Goal: Use online tool/utility

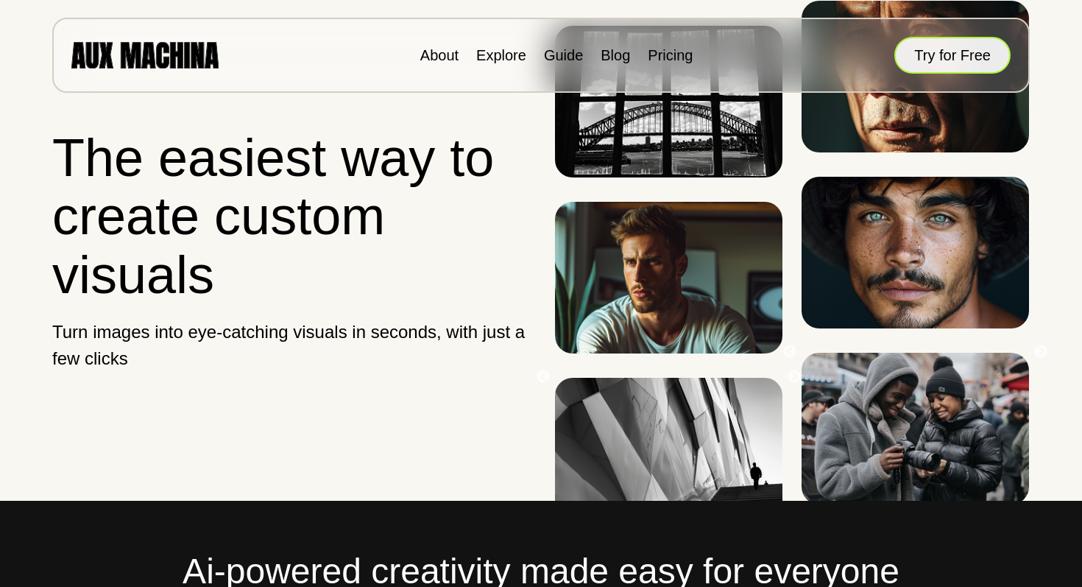
click at [969, 61] on button "Try for Free" at bounding box center [952, 55] width 116 height 37
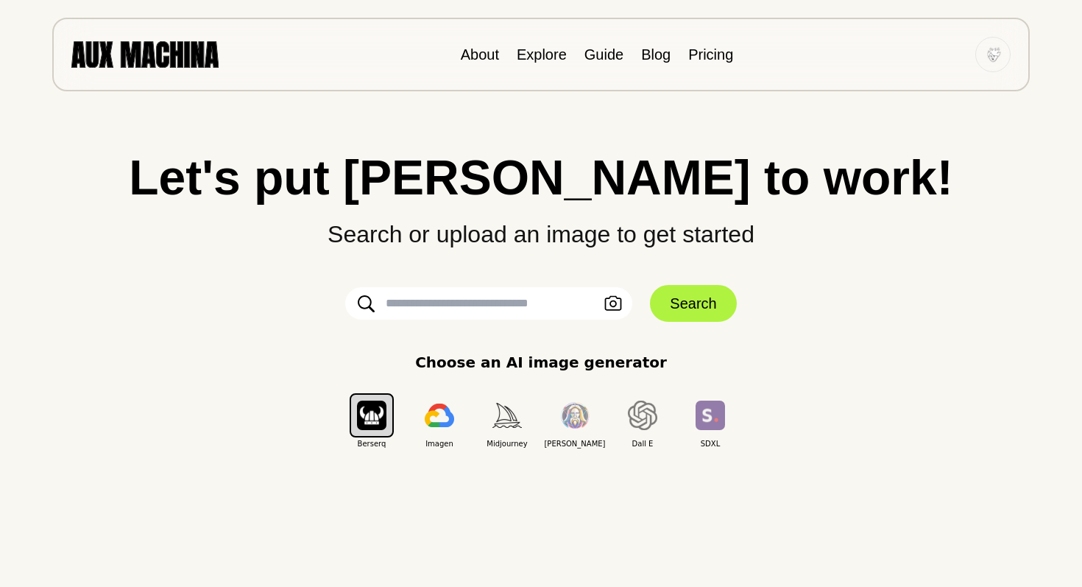
click at [497, 302] on input "text" at bounding box center [488, 303] width 287 height 32
type input "*"
type input "**********"
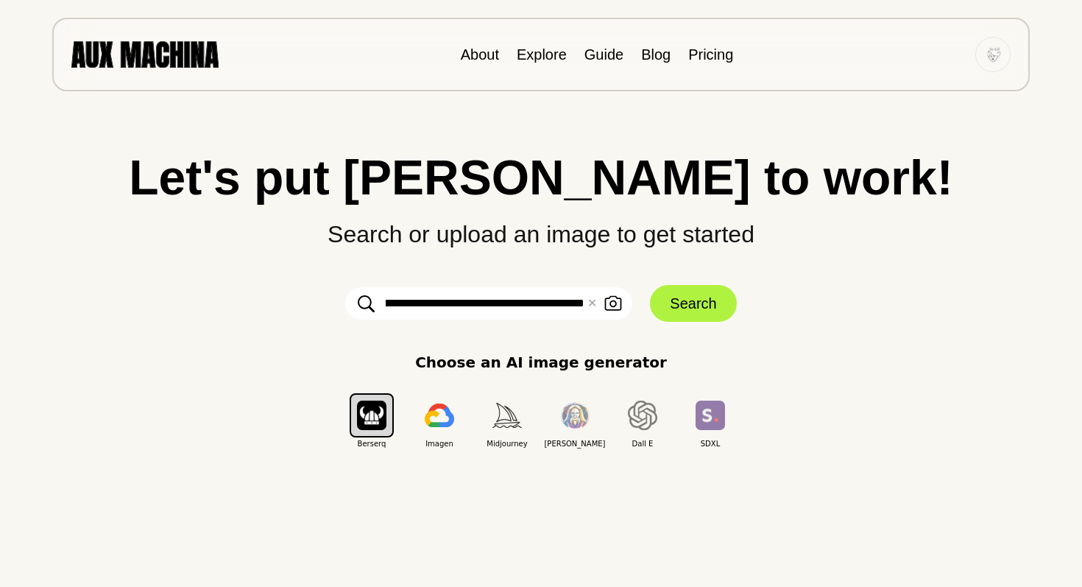
click button "Search" at bounding box center [693, 303] width 86 height 37
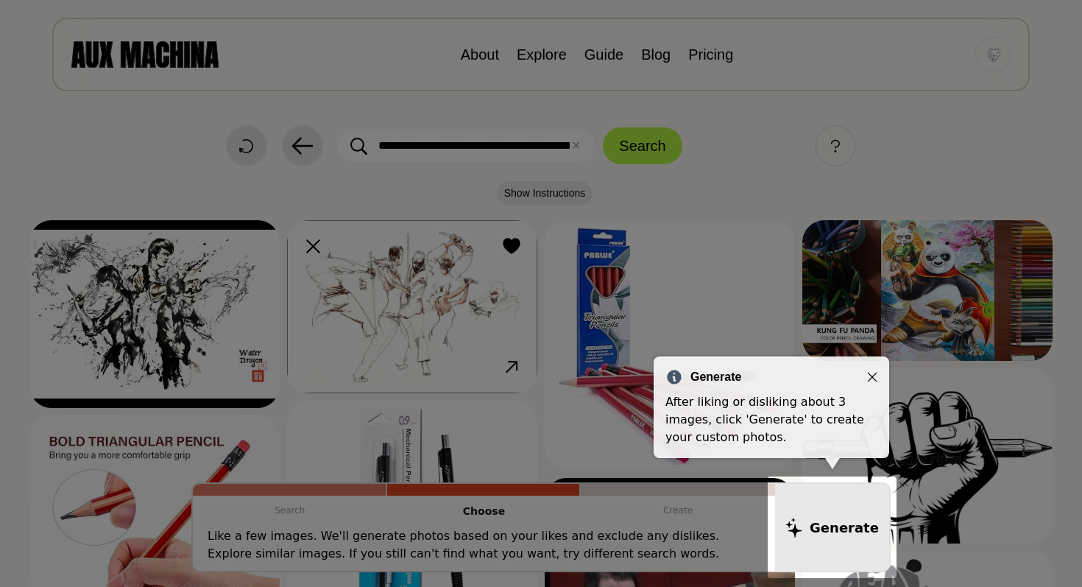
click at [874, 376] on icon "Close" at bounding box center [872, 377] width 10 height 10
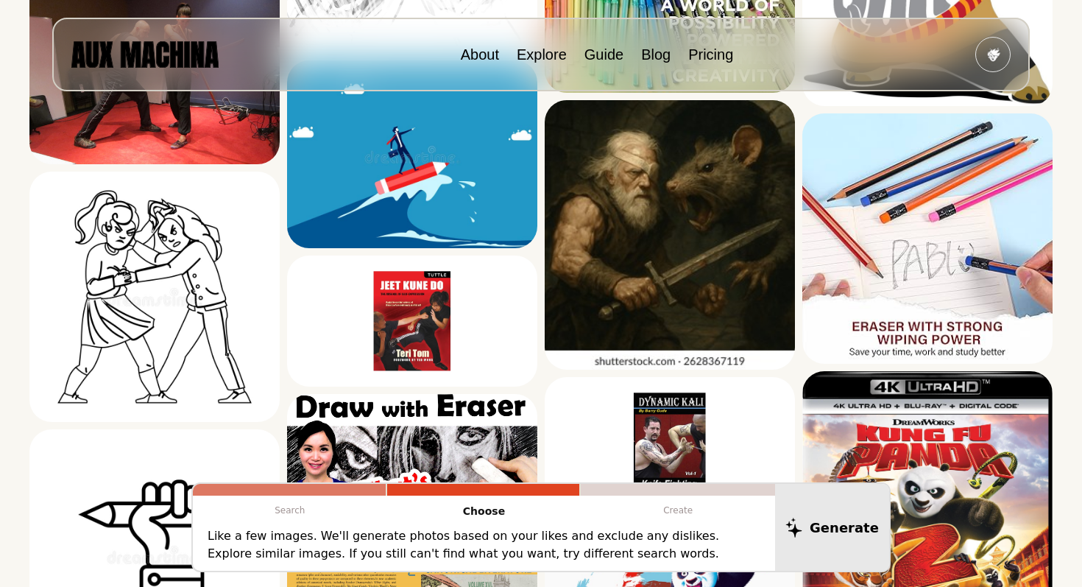
scroll to position [998, 0]
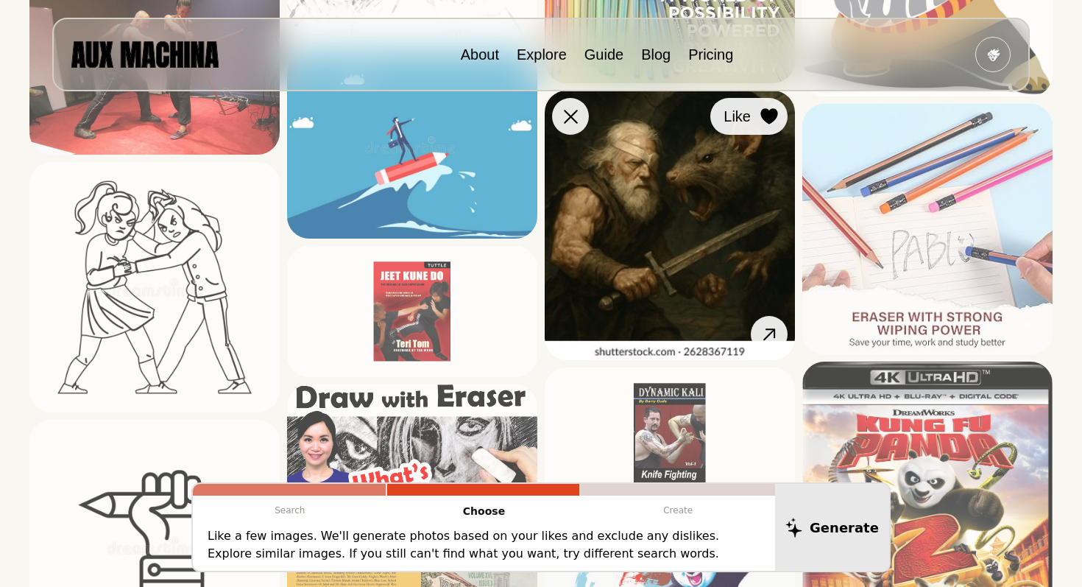
click at [772, 117] on icon at bounding box center [768, 116] width 17 height 16
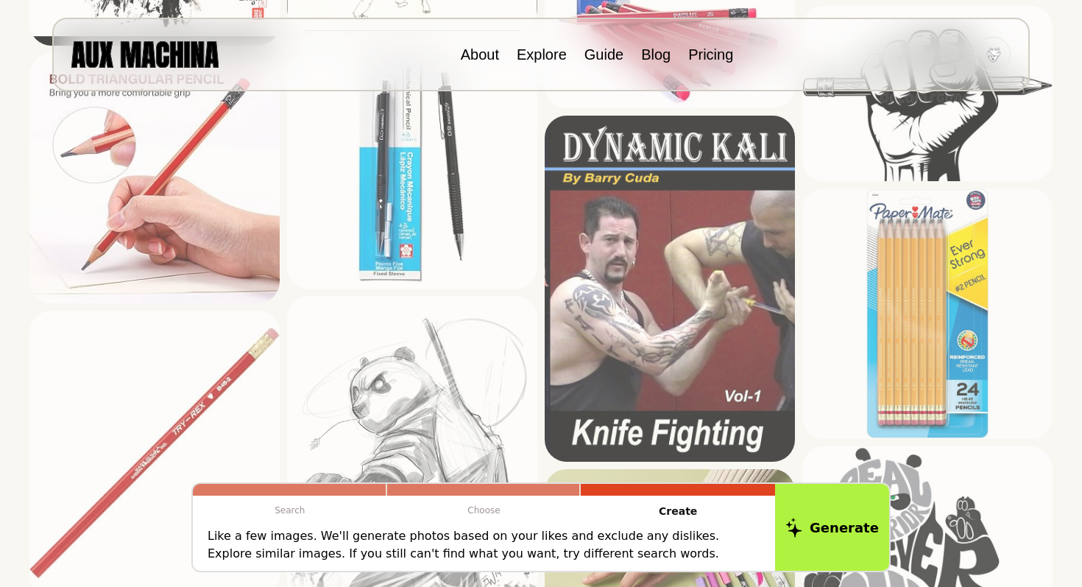
scroll to position [361, 0]
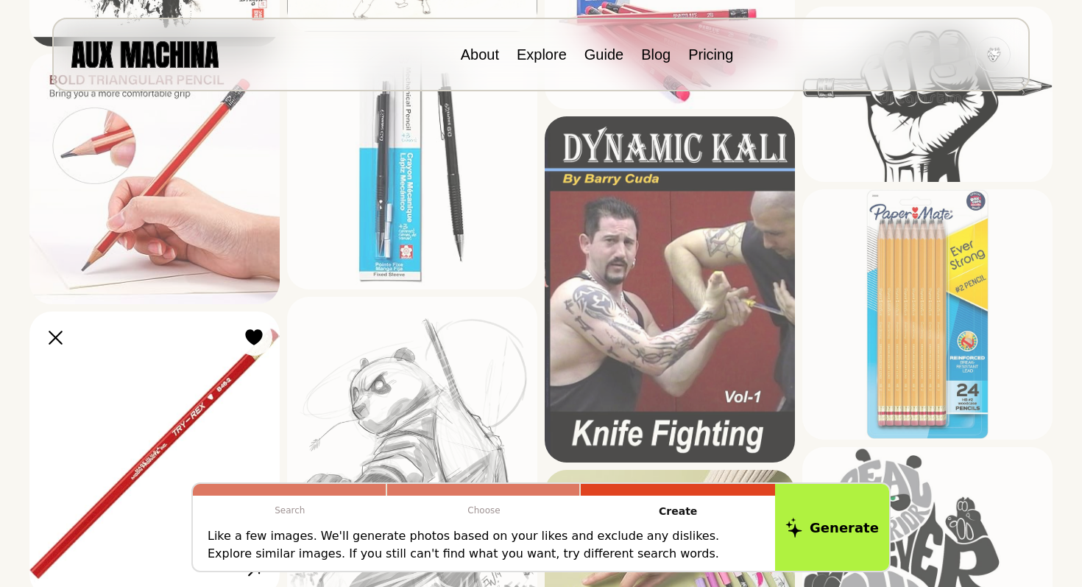
click at [172, 389] on img at bounding box center [154, 453] width 250 height 285
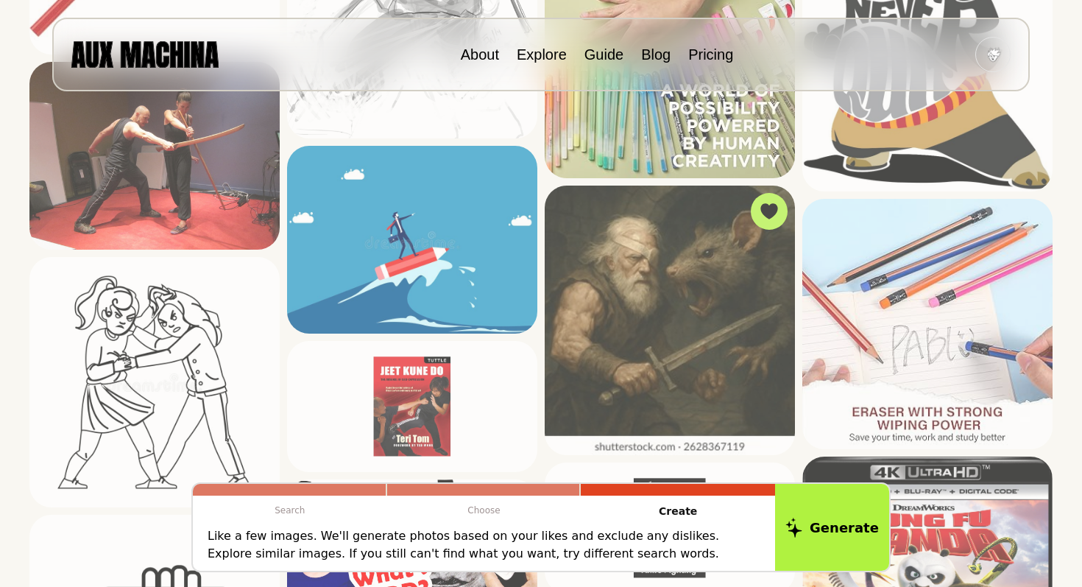
scroll to position [904, 0]
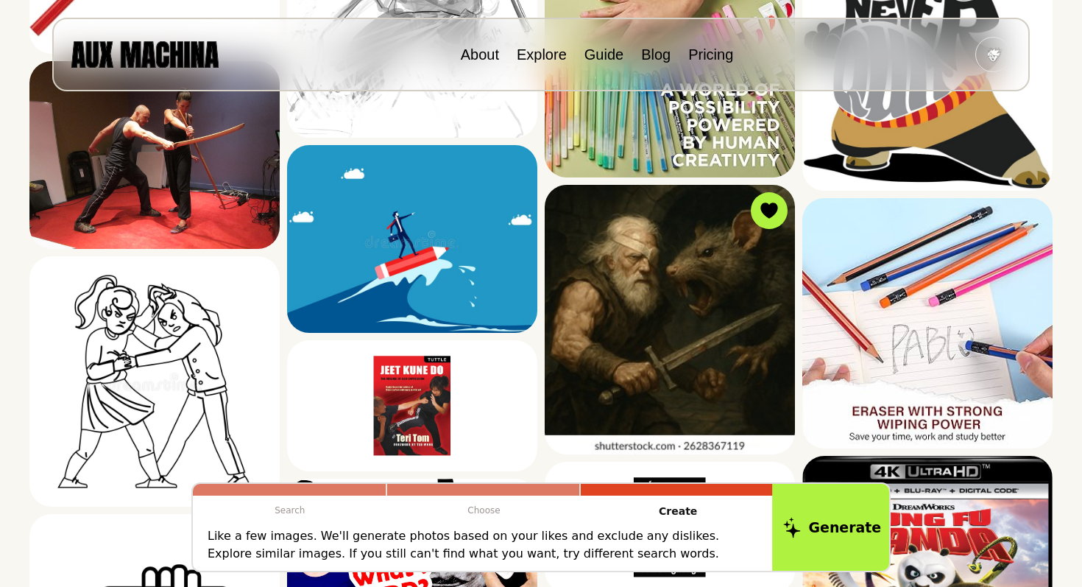
click at [828, 519] on button "Generate" at bounding box center [832, 526] width 120 height 91
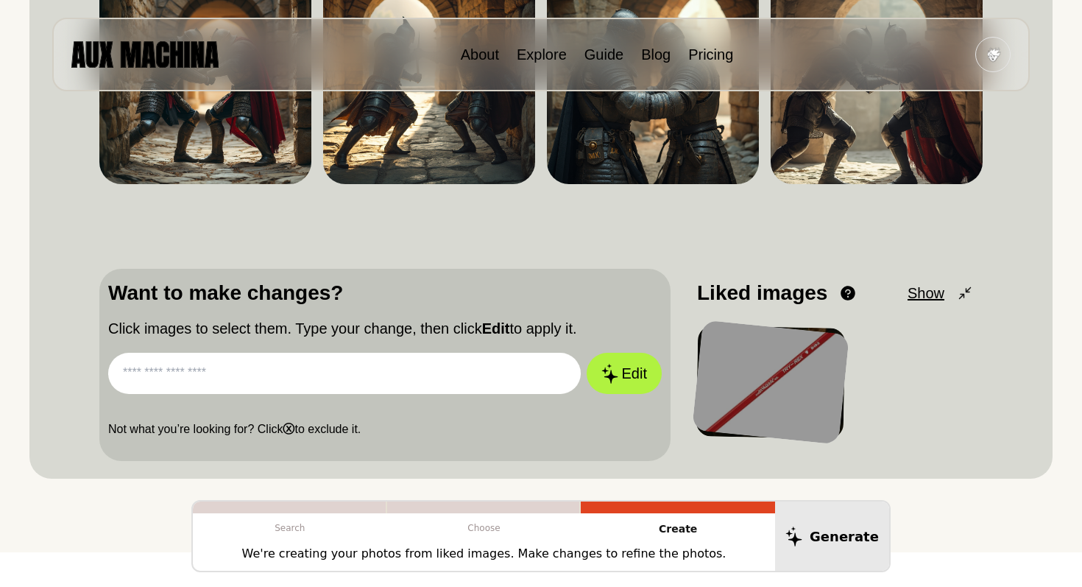
scroll to position [0, 0]
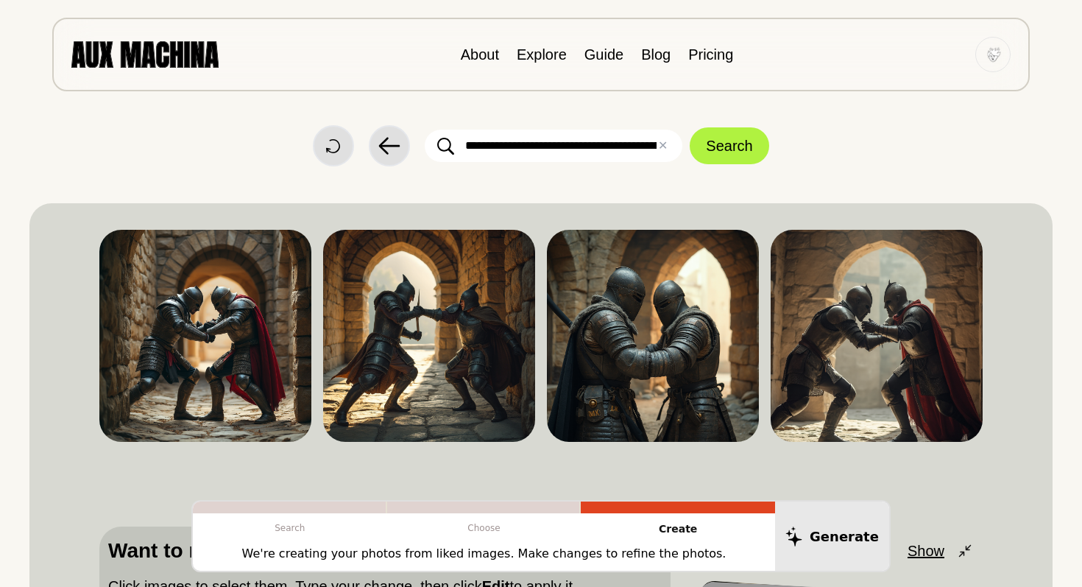
click at [495, 143] on input "**********" at bounding box center [554, 146] width 258 height 32
